Goal: Information Seeking & Learning: Learn about a topic

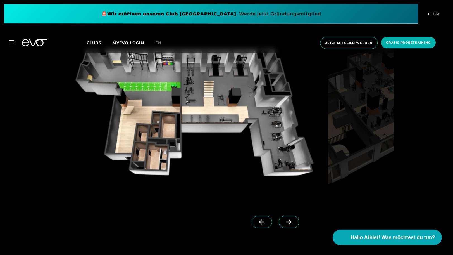
scroll to position [549, 0]
click at [293, 223] on icon at bounding box center [289, 222] width 10 height 5
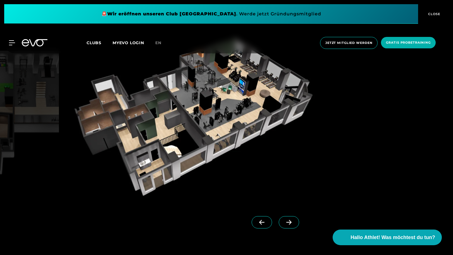
click at [293, 223] on icon at bounding box center [289, 222] width 10 height 5
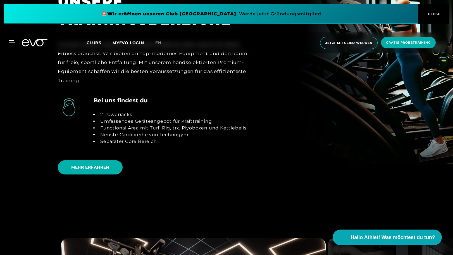
scroll to position [1235, 0]
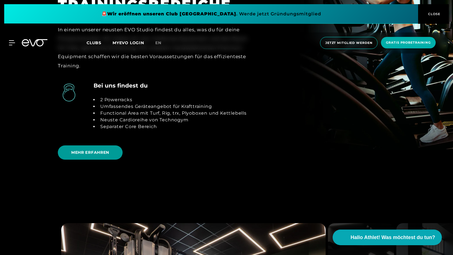
click at [112, 147] on span "MEHR ERFAHREN" at bounding box center [90, 152] width 65 height 14
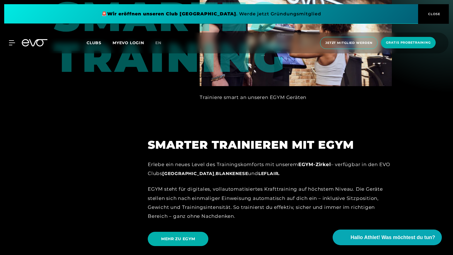
scroll to position [539, 0]
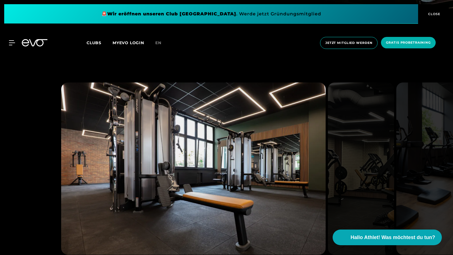
scroll to position [1408, 0]
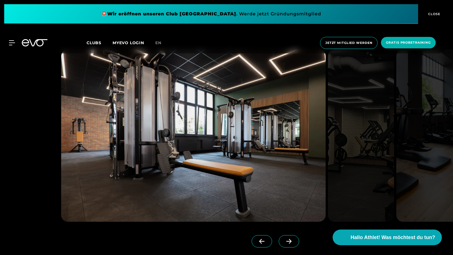
click at [295, 238] on span at bounding box center [289, 241] width 20 height 12
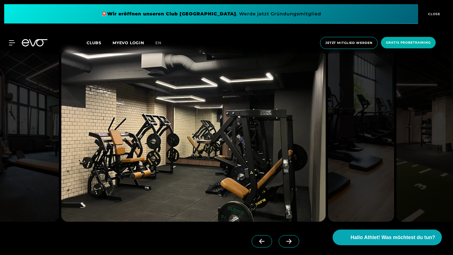
click at [295, 238] on span at bounding box center [289, 241] width 20 height 12
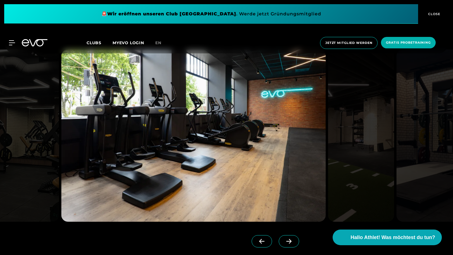
click at [295, 238] on span at bounding box center [289, 241] width 20 height 12
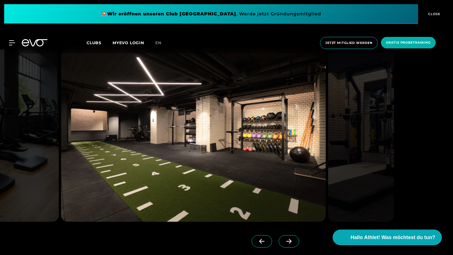
click at [295, 238] on span at bounding box center [289, 241] width 20 height 12
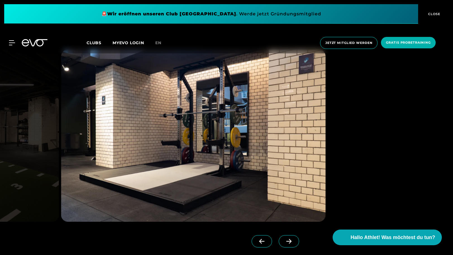
click at [295, 238] on span at bounding box center [289, 241] width 20 height 12
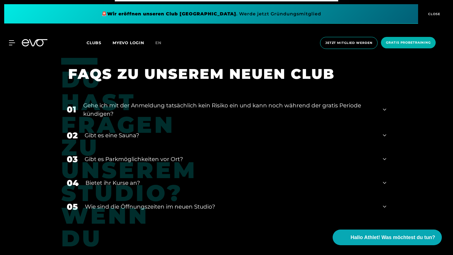
scroll to position [2278, 0]
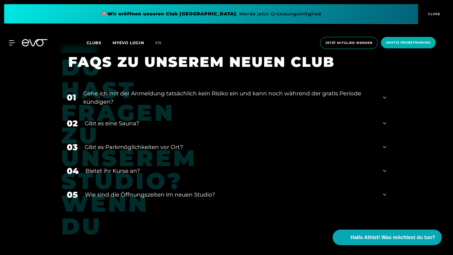
click at [176, 121] on div "Gibt es eine Sauna?" at bounding box center [230, 123] width 291 height 8
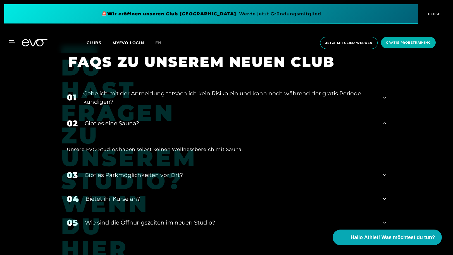
click at [176, 121] on div "Gibt es eine Sauna?" at bounding box center [230, 123] width 291 height 8
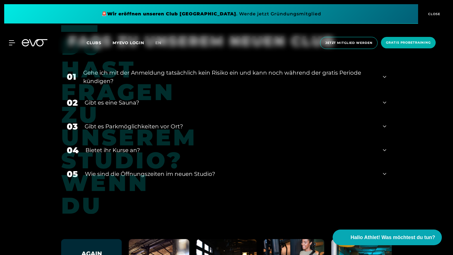
scroll to position [2300, 0]
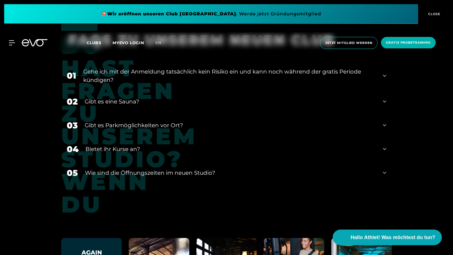
click at [161, 145] on div "Bietet ihr Kurse an?" at bounding box center [230, 149] width 291 height 8
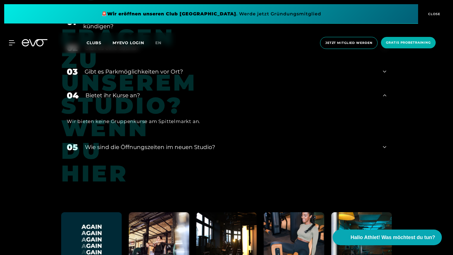
scroll to position [2353, 0]
click at [161, 143] on div "​Wie sind die Öffnungszeiten im neuen Studio?" at bounding box center [230, 147] width 291 height 8
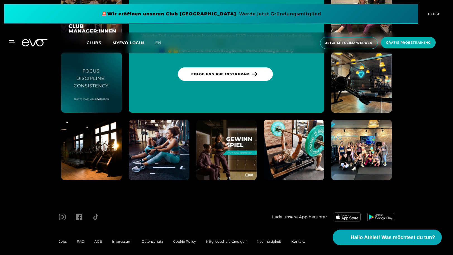
scroll to position [2676, 0]
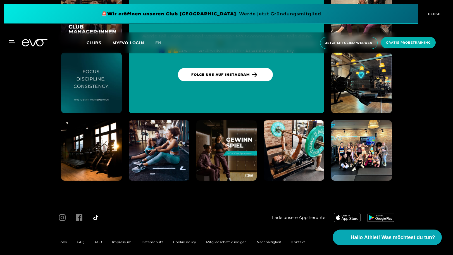
click at [97, 214] on icon at bounding box center [95, 217] width 7 height 7
